Goal: Transaction & Acquisition: Purchase product/service

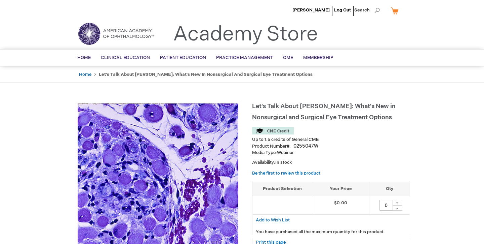
click at [395, 200] on div "+" at bounding box center [398, 202] width 10 height 6
click at [307, 10] on span "[PERSON_NAME]" at bounding box center [311, 9] width 37 height 5
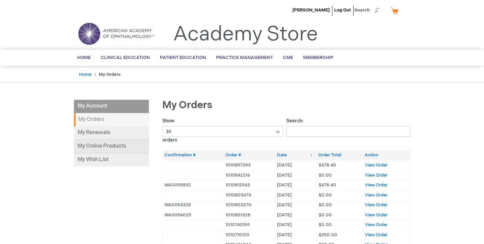
click at [102, 145] on link "My Online Products" at bounding box center [111, 146] width 75 height 13
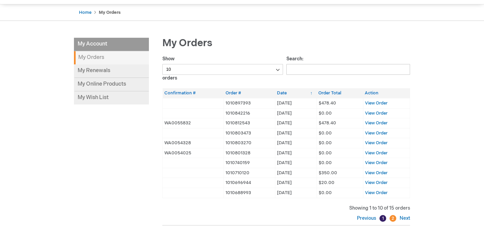
scroll to position [61, 0]
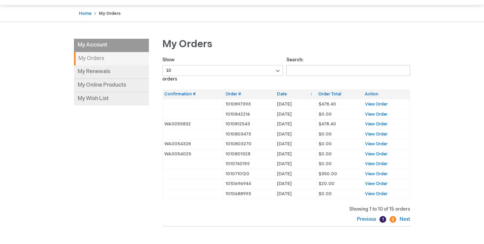
click at [95, 53] on strong "My Orders" at bounding box center [111, 58] width 75 height 13
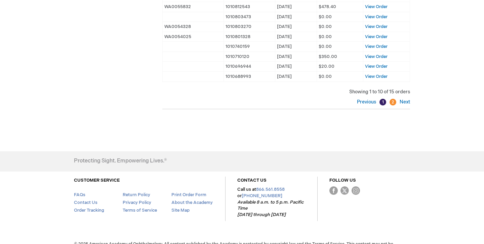
scroll to position [0, 0]
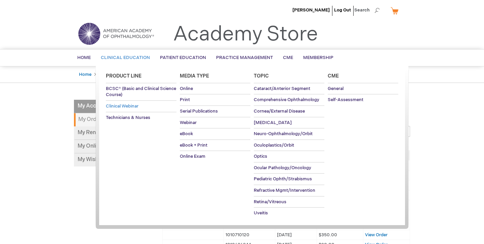
click at [129, 105] on span "Clinical Webinar" at bounding box center [122, 105] width 33 height 5
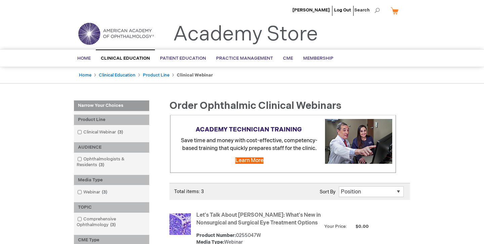
click at [278, 220] on link "Let's Talk About [PERSON_NAME]: What's New in Nonsurgical and Surgical Eye Trea…" at bounding box center [258, 219] width 124 height 14
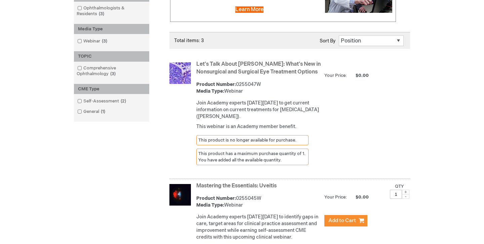
scroll to position [152, 0]
